Goal: Check status: Check status

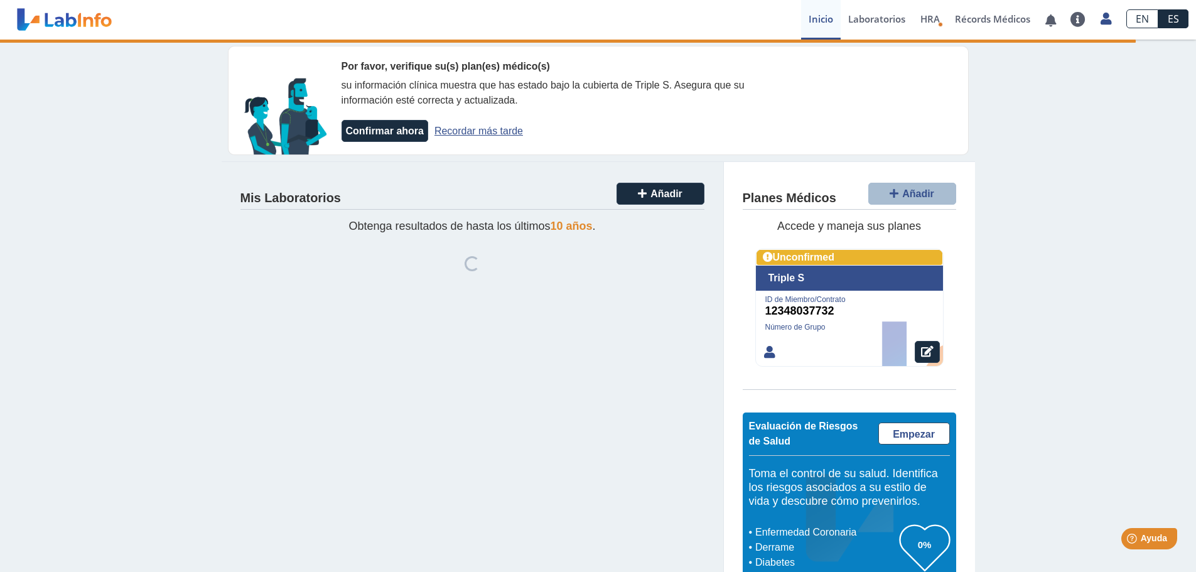
drag, startPoint x: 509, startPoint y: 128, endPoint x: 503, endPoint y: 136, distance: 9.8
click at [503, 135] on link "Recordar más tarde" at bounding box center [478, 131] width 89 height 11
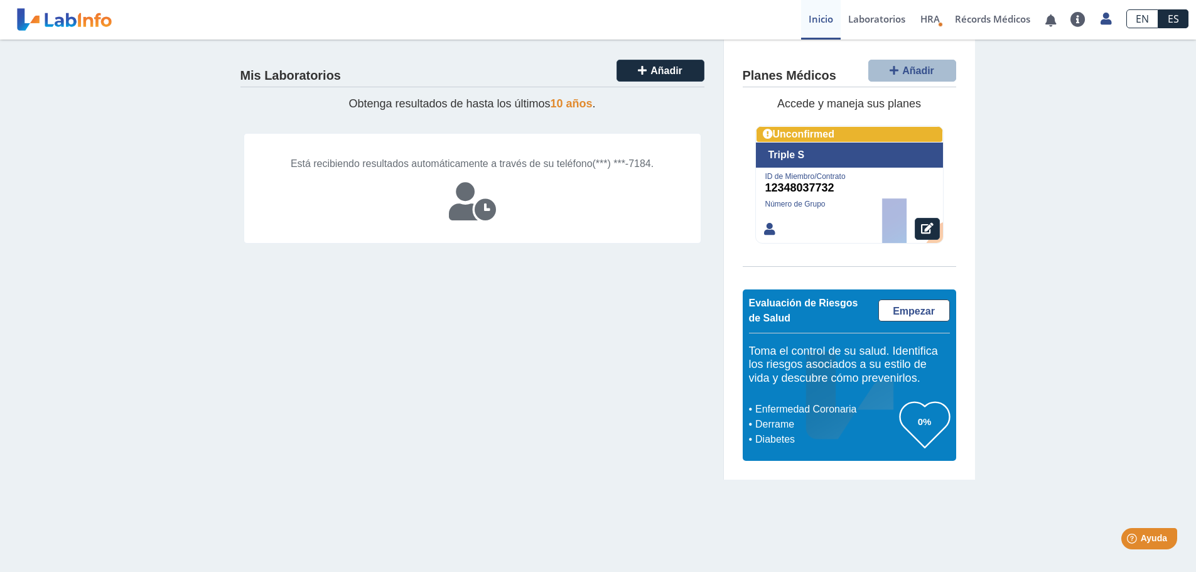
click at [564, 104] on span "10 años" at bounding box center [571, 103] width 42 height 13
click at [864, 21] on link "Laboratorios" at bounding box center [876, 20] width 72 height 40
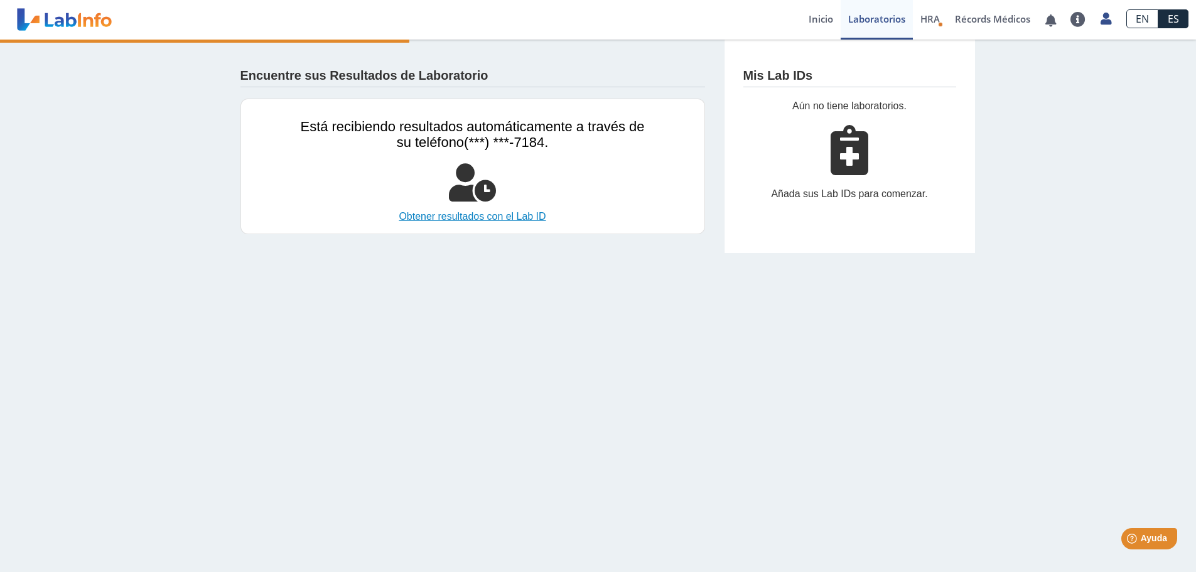
click at [520, 220] on link "Obtener resultados con el Lab ID" at bounding box center [473, 216] width 344 height 15
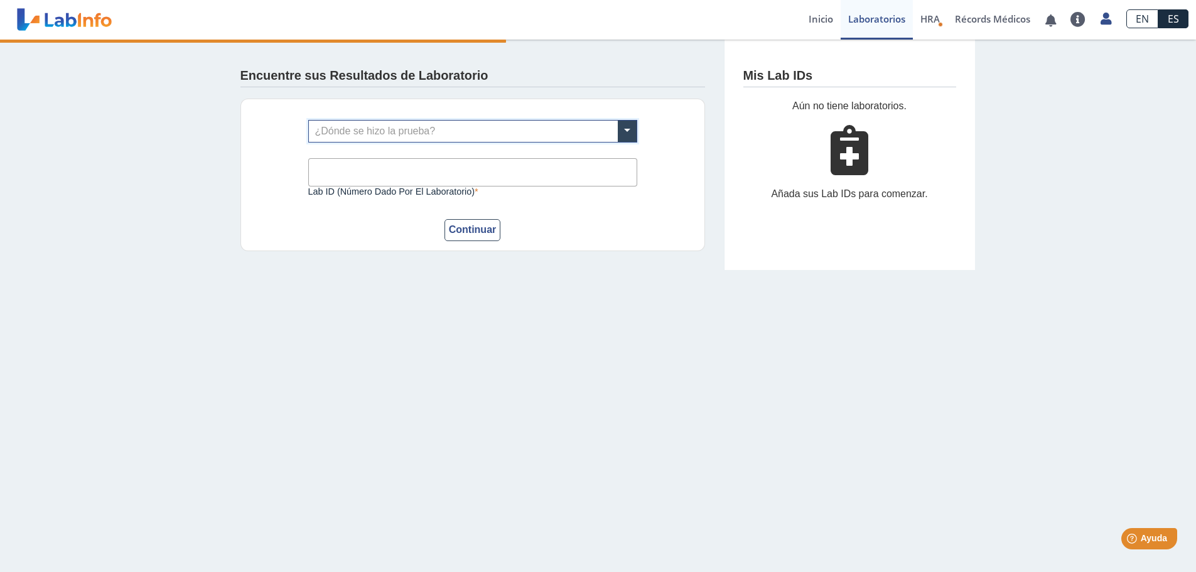
click at [507, 131] on input "text" at bounding box center [473, 131] width 328 height 21
click at [261, 144] on div "¿Dónde se hizo la prueba? Lab ID (número dado por el laboratorio) Este campo es…" at bounding box center [472, 175] width 464 height 153
click at [104, 14] on link at bounding box center [65, 19] width 104 height 31
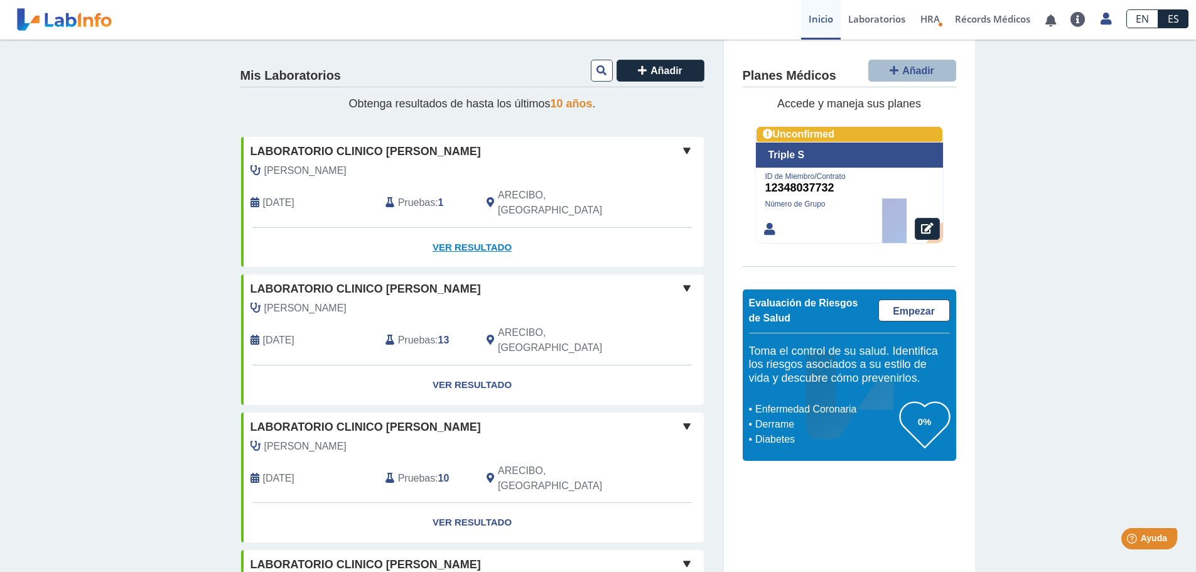
click at [476, 229] on link "Ver Resultado" at bounding box center [472, 248] width 463 height 40
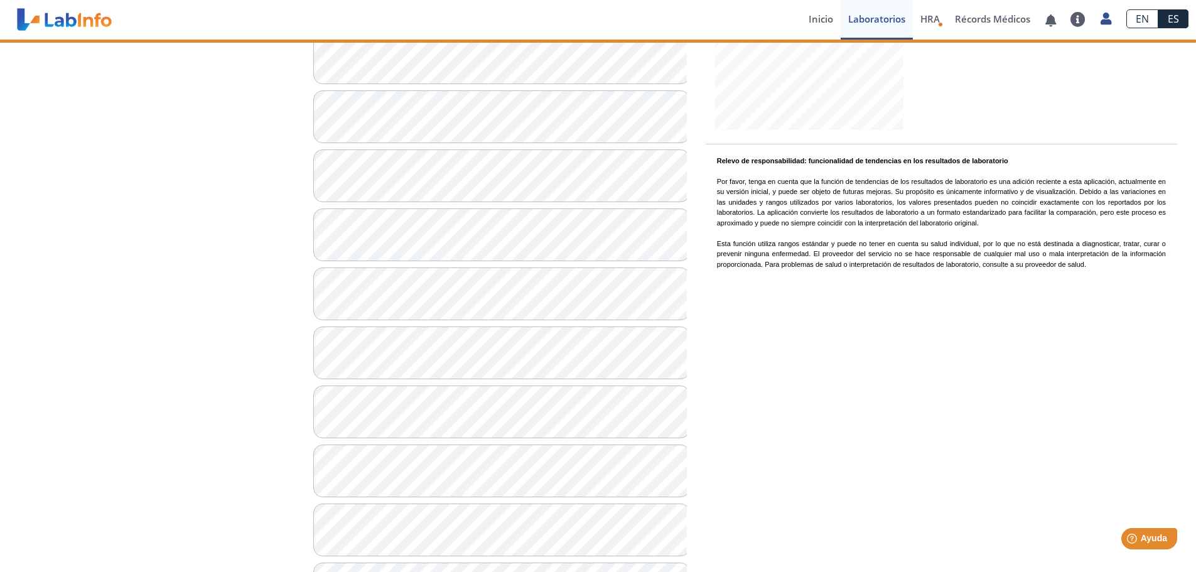
scroll to position [377, 0]
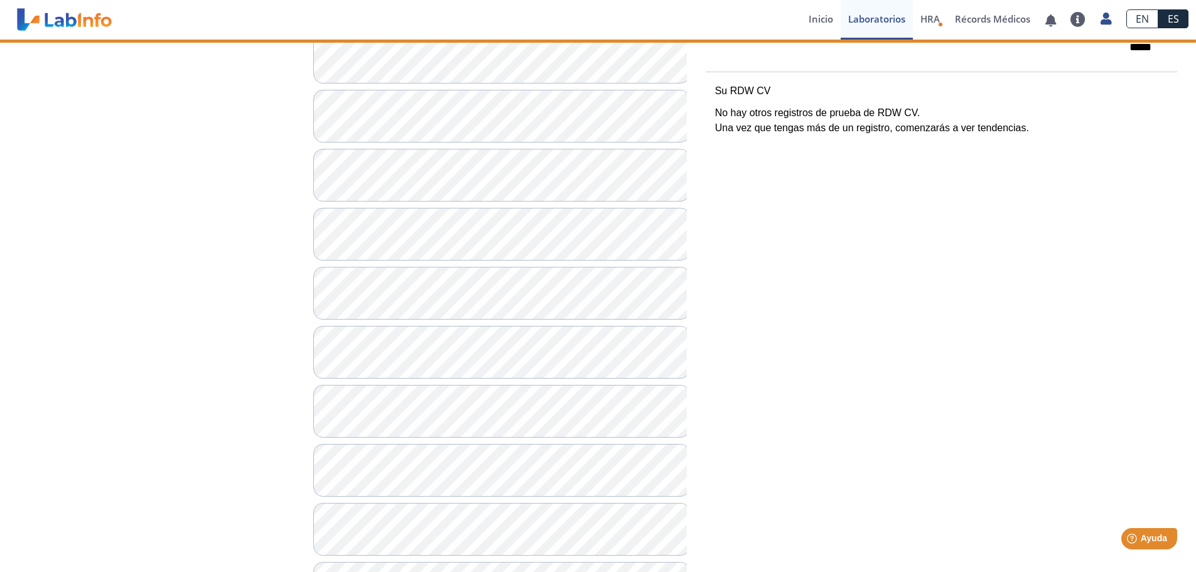
click at [174, 335] on div "**********" at bounding box center [156, 305] width 294 height 997
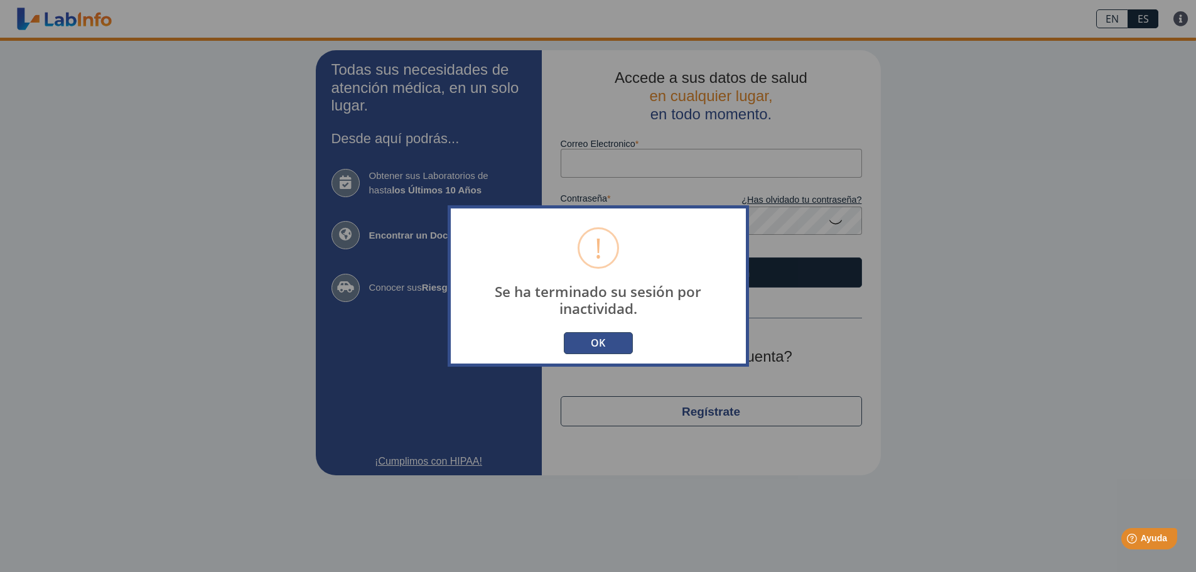
type input "[EMAIL_ADDRESS][DOMAIN_NAME]"
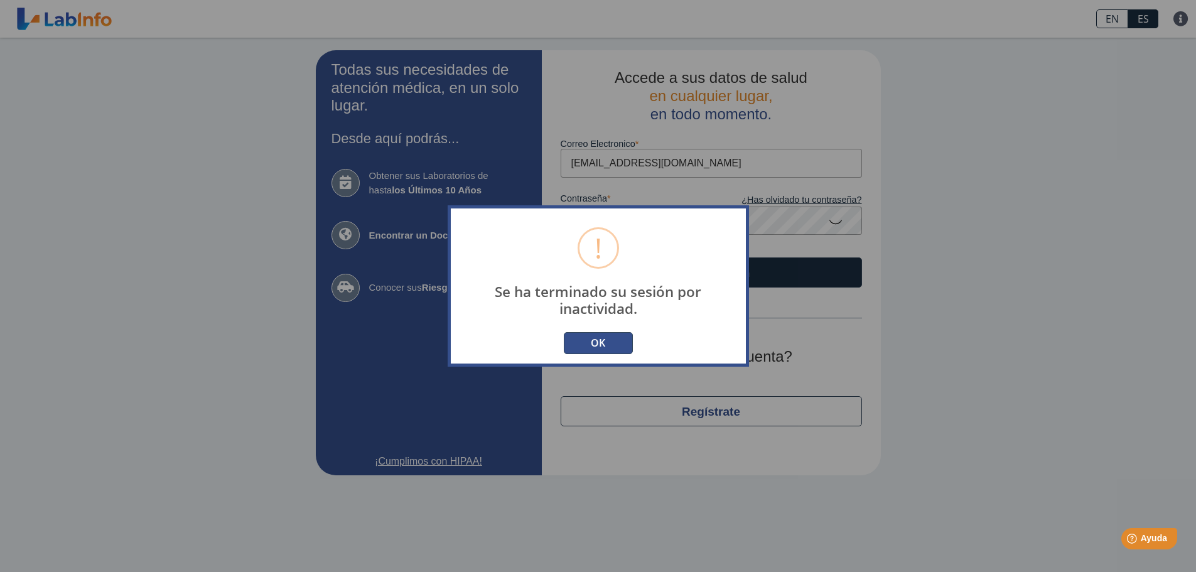
click at [596, 339] on button "OK" at bounding box center [598, 343] width 69 height 22
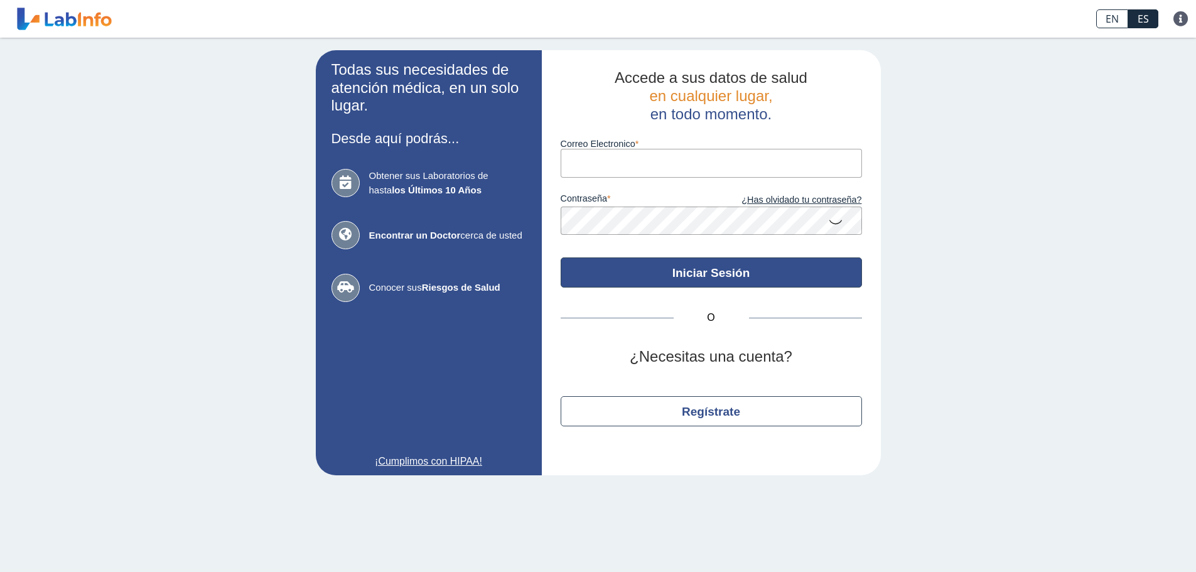
type input "[EMAIL_ADDRESS][DOMAIN_NAME]"
click at [701, 272] on button "Iniciar Sesión" at bounding box center [711, 272] width 301 height 30
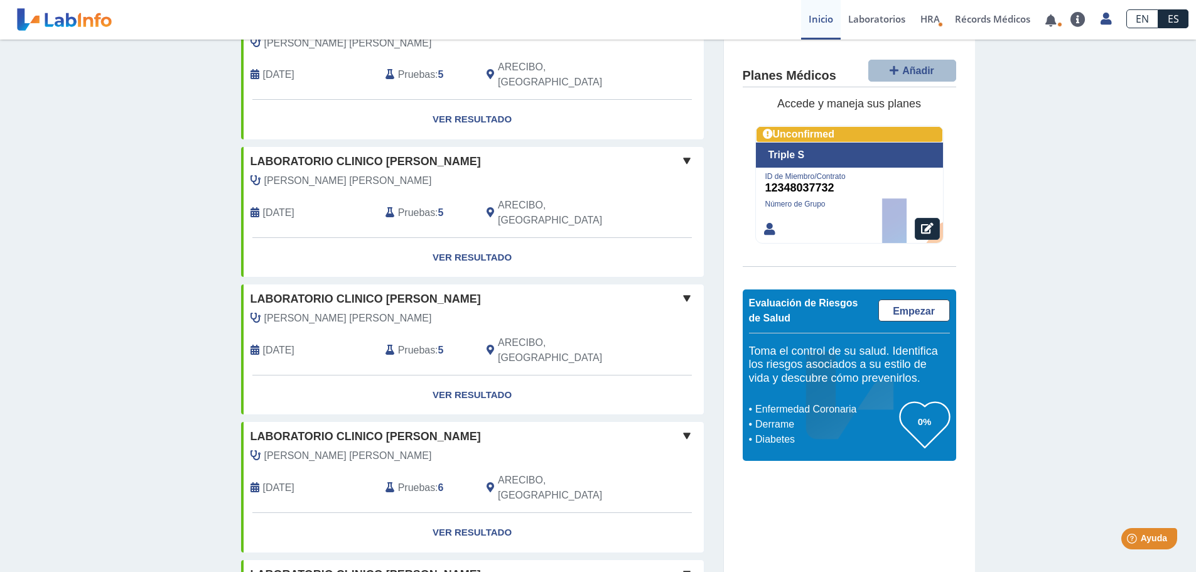
scroll to position [862, 0]
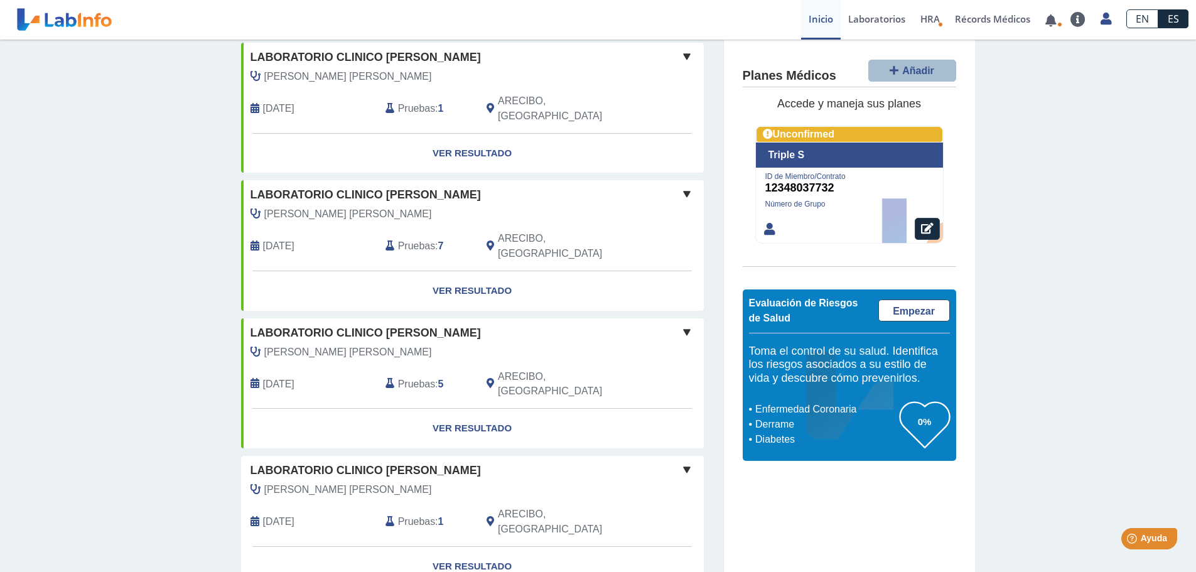
scroll to position [1678, 0]
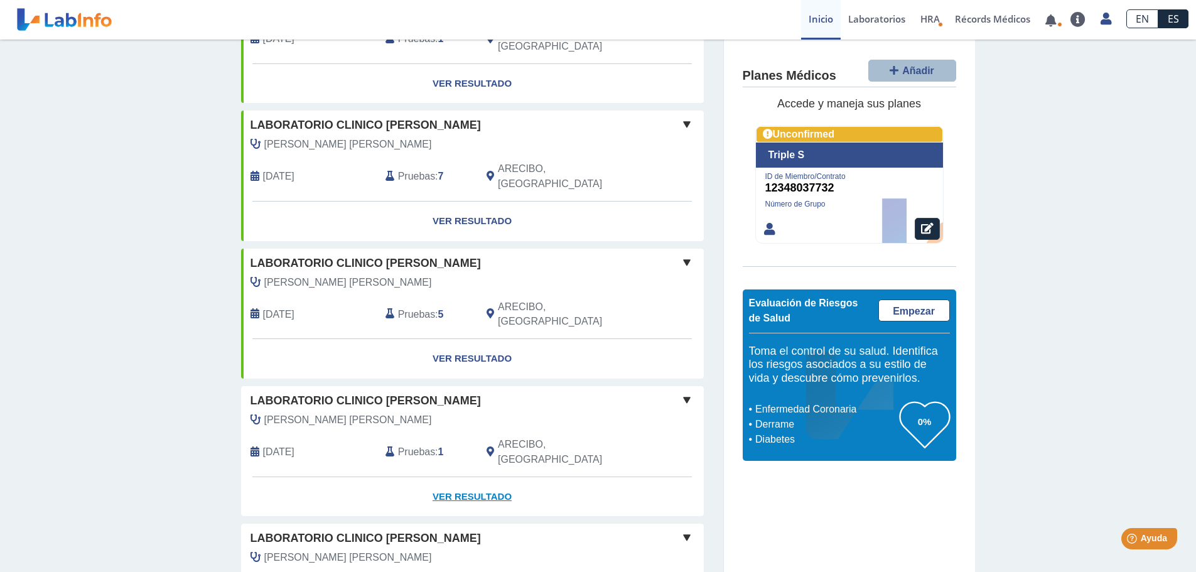
click at [480, 477] on link "Ver Resultado" at bounding box center [472, 497] width 463 height 40
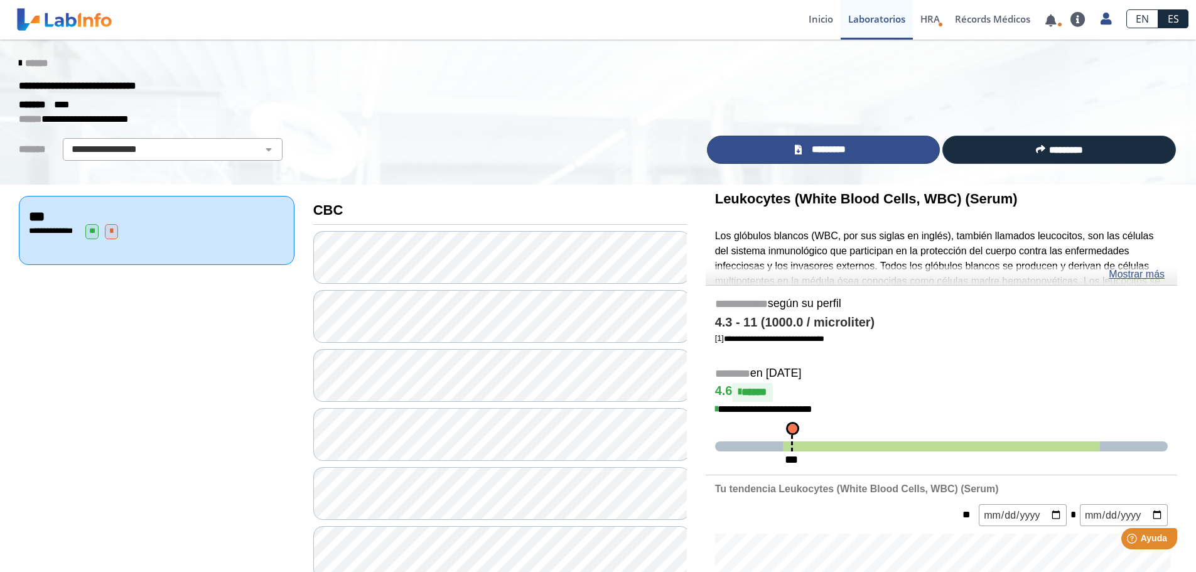
click at [856, 155] on link "*********" at bounding box center [824, 150] width 234 height 28
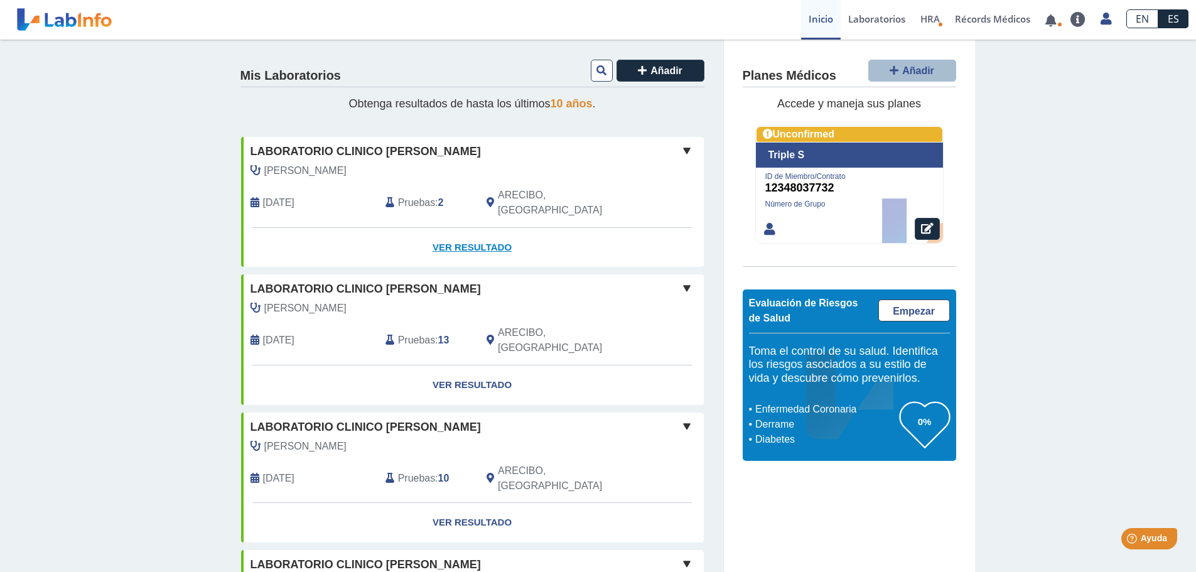
click at [451, 228] on link "Ver Resultado" at bounding box center [472, 248] width 463 height 40
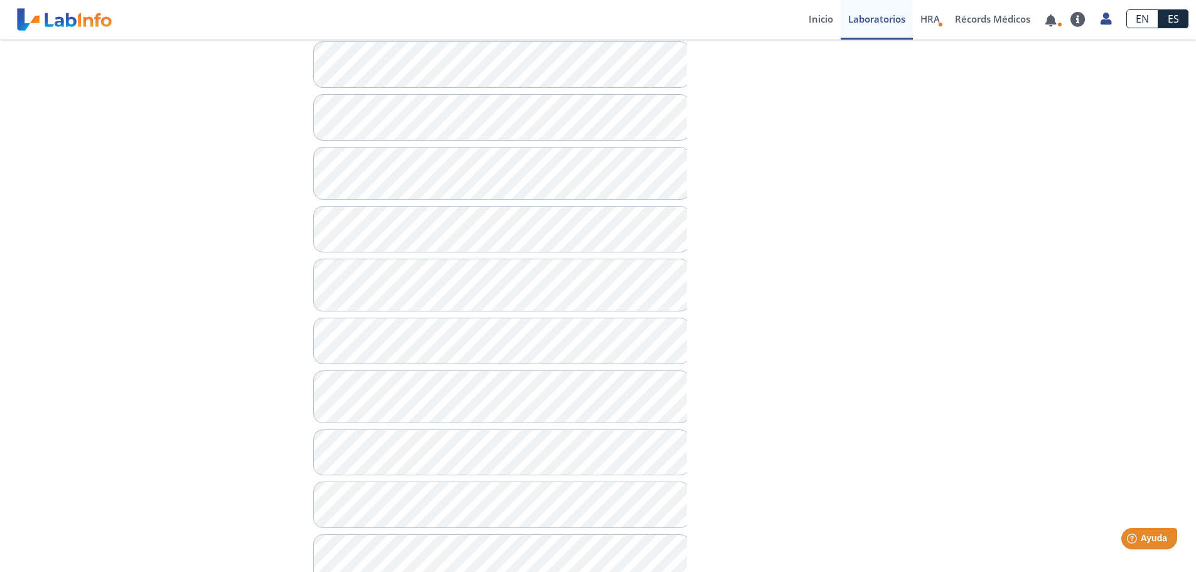
scroll to position [536, 0]
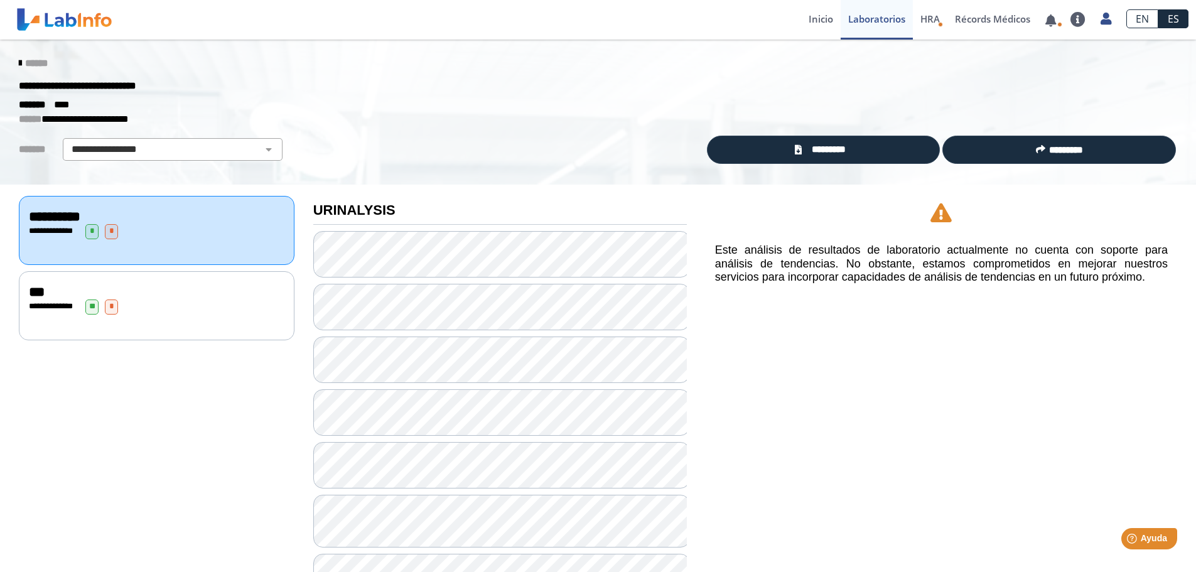
scroll to position [314, 0]
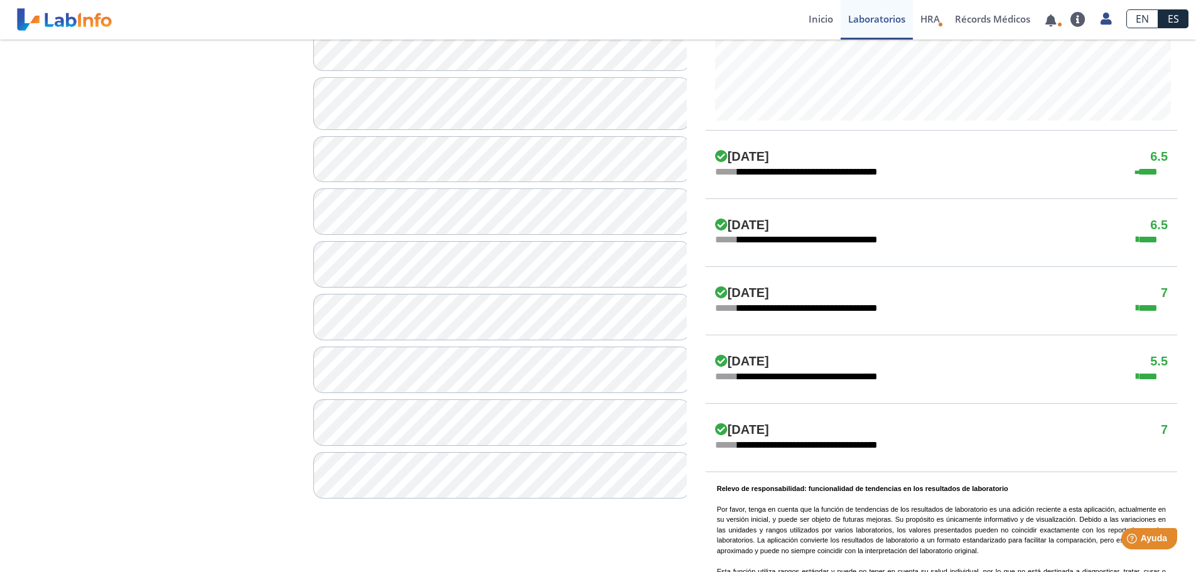
scroll to position [690, 0]
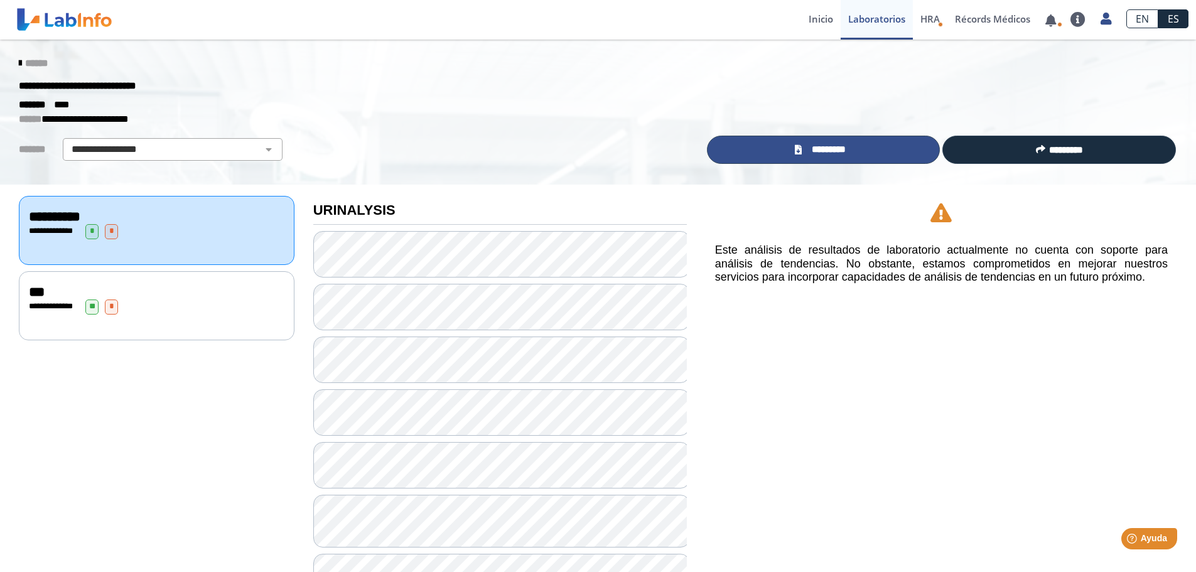
click at [824, 148] on span "*********" at bounding box center [828, 149] width 46 height 14
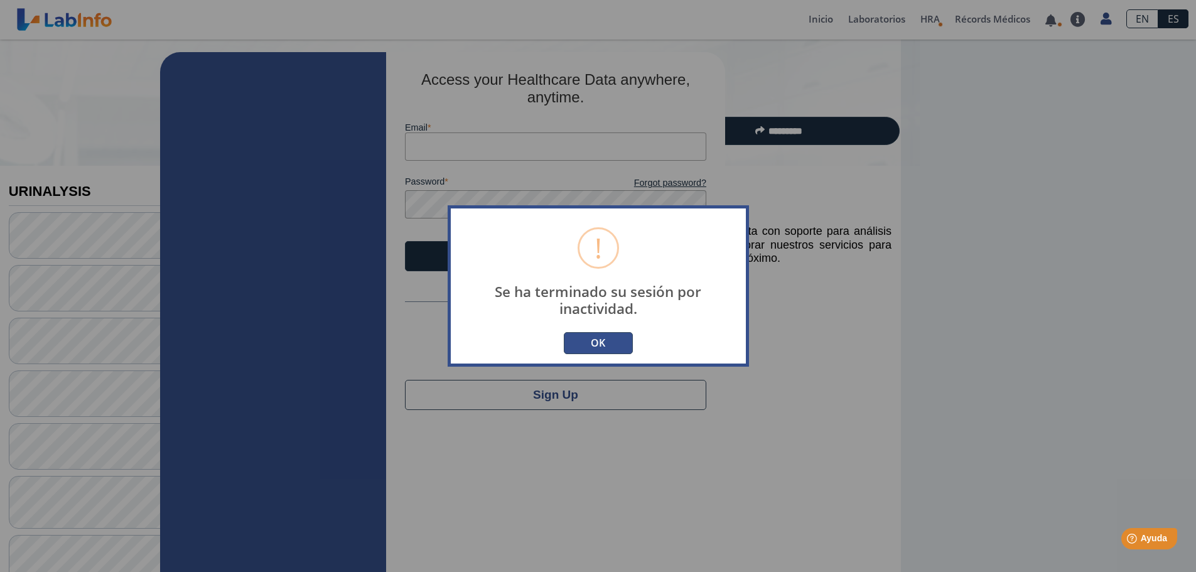
type input "[EMAIL_ADDRESS][DOMAIN_NAME]"
